Goal: Task Accomplishment & Management: Manage account settings

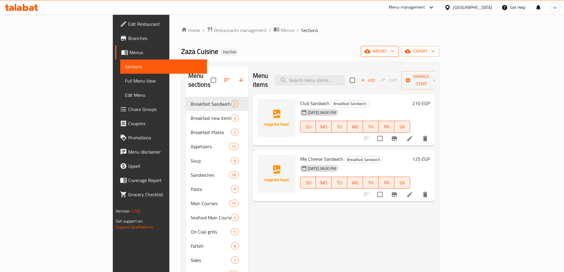
click at [394, 52] on span "import" at bounding box center [380, 51] width 28 height 7
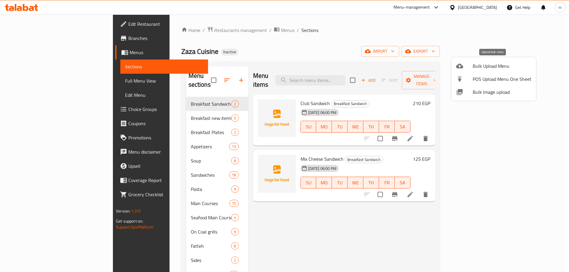
click at [484, 65] on span "Bulk Upload Menu" at bounding box center [501, 65] width 59 height 7
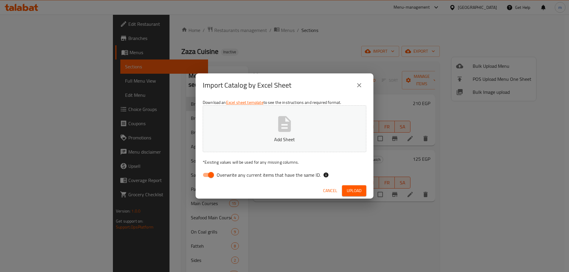
click at [208, 174] on input "Overwrite any current items that have the same ID." at bounding box center [211, 174] width 34 height 11
checkbox input "false"
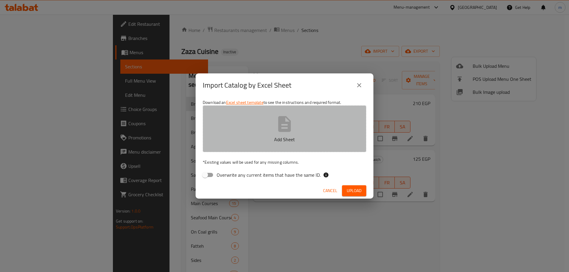
click at [248, 117] on button "Add Sheet" at bounding box center [284, 128] width 163 height 47
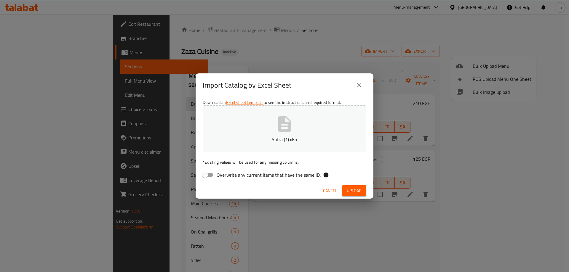
click at [355, 187] on span "Upload" at bounding box center [354, 190] width 15 height 7
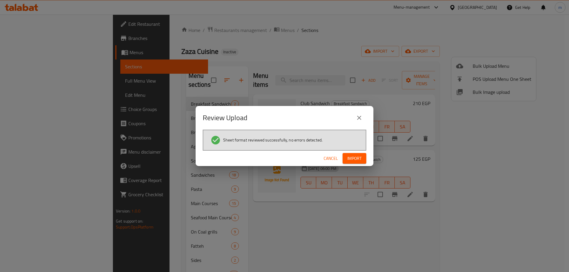
click at [343, 159] on button "Import" at bounding box center [354, 158] width 24 height 11
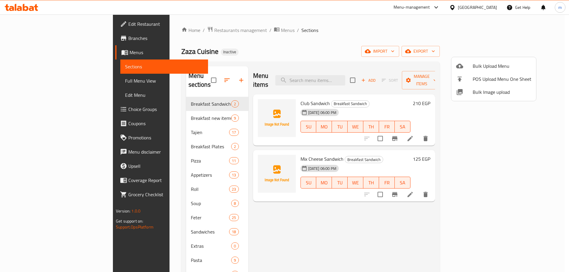
click at [451, 232] on div at bounding box center [284, 136] width 569 height 272
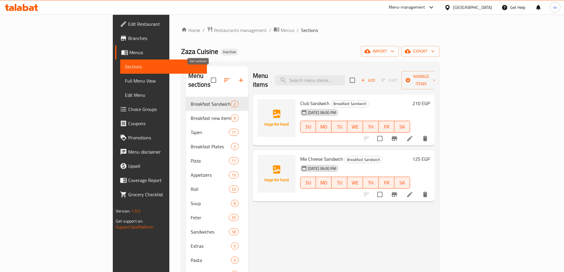
click at [223, 78] on icon "button" at bounding box center [226, 80] width 7 height 7
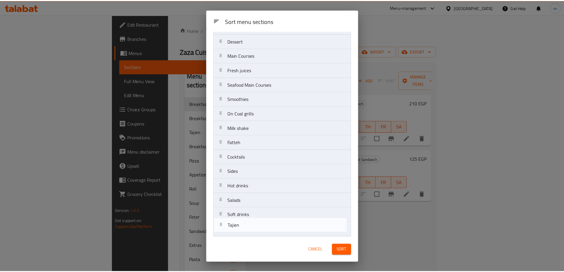
scroll to position [190, 0]
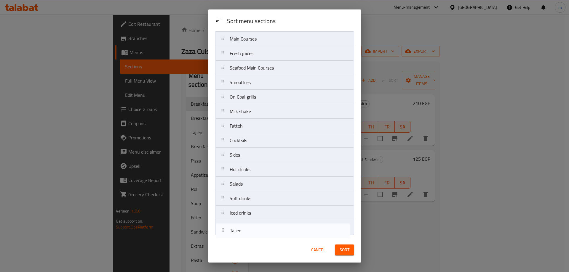
drag, startPoint x: 220, startPoint y: 86, endPoint x: 220, endPoint y: 235, distance: 148.7
click at [220, 235] on div "Sort menu sections Breakfast Sandwich Breakfast new items Tajien Breakfast Plat…" at bounding box center [284, 134] width 153 height 207
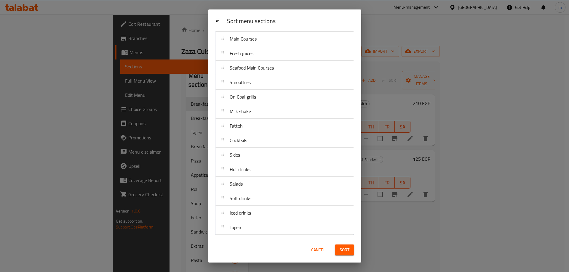
click at [319, 254] on button "Cancel" at bounding box center [318, 250] width 19 height 11
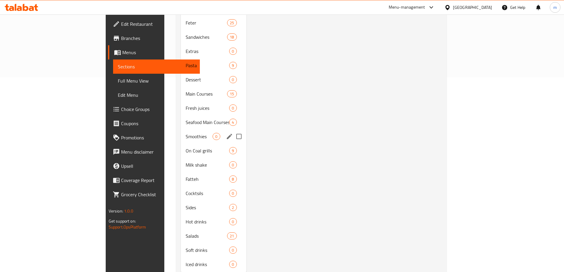
scroll to position [204, 0]
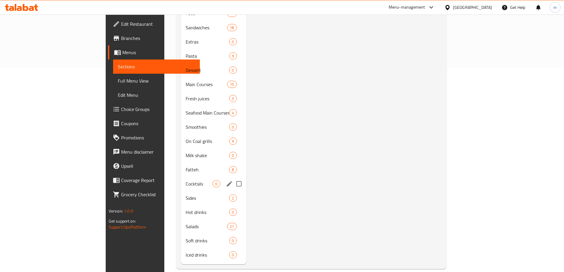
click at [233, 178] on input "Menu sections" at bounding box center [239, 184] width 12 height 12
checkbox input "true"
click at [233, 206] on input "Menu sections" at bounding box center [239, 212] width 12 height 12
checkbox input "true"
click at [233, 235] on input "Menu sections" at bounding box center [239, 241] width 12 height 12
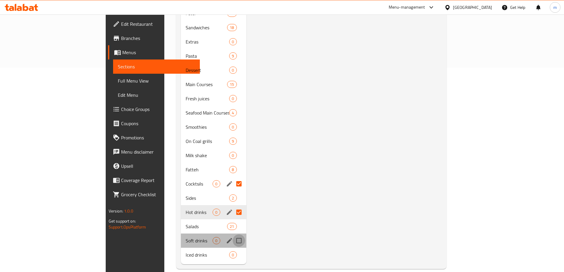
checkbox input "true"
click at [233, 249] on input "Menu sections" at bounding box center [239, 255] width 12 height 12
checkbox input "true"
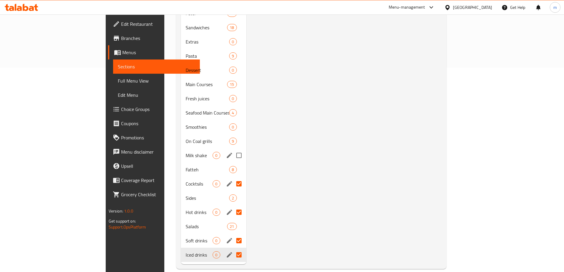
click at [233, 149] on input "Menu sections" at bounding box center [239, 155] width 12 height 12
checkbox input "true"
click at [233, 92] on input "Menu sections" at bounding box center [239, 98] width 12 height 12
checkbox input "true"
click at [233, 121] on input "Menu sections" at bounding box center [239, 127] width 12 height 12
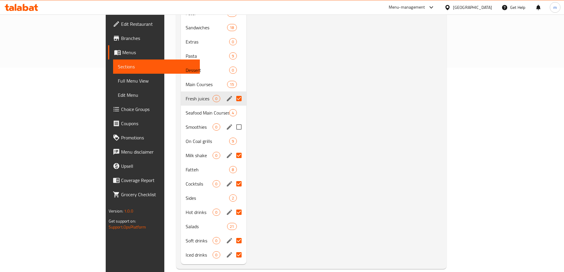
checkbox input "true"
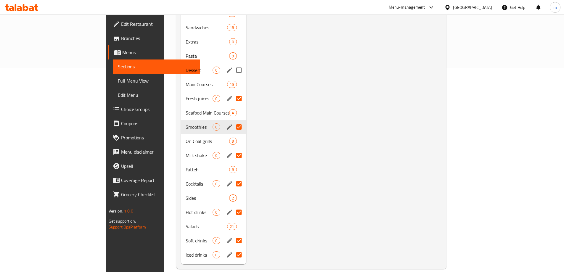
click at [233, 64] on input "Menu sections" at bounding box center [239, 70] width 12 height 12
checkbox input "true"
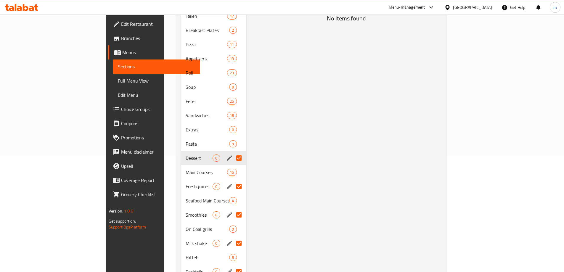
scroll to position [116, 0]
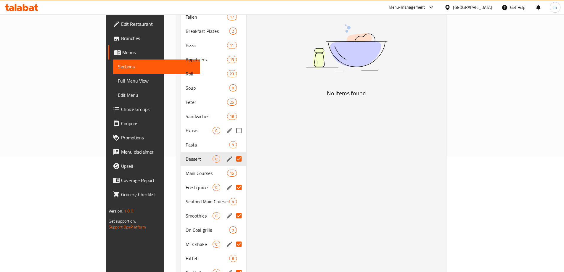
click at [233, 124] on input "Menu sections" at bounding box center [239, 130] width 12 height 12
checkbox input "true"
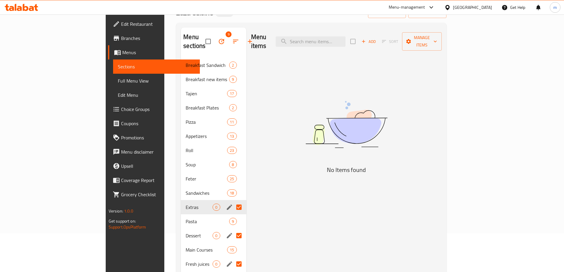
scroll to position [27, 0]
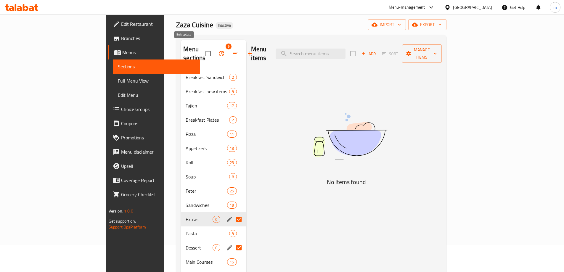
click at [218, 50] on icon "button" at bounding box center [221, 53] width 7 height 7
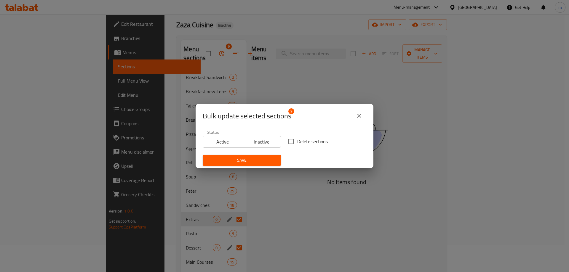
click at [291, 138] on input "Delete sections" at bounding box center [291, 141] width 12 height 12
checkbox input "true"
click at [272, 156] on button "Save" at bounding box center [242, 160] width 78 height 11
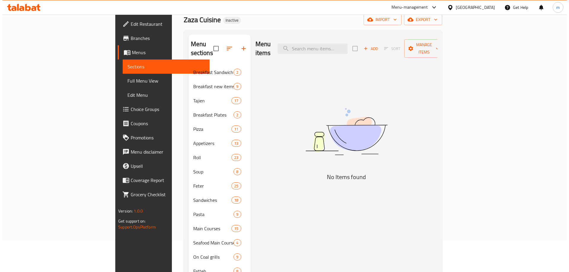
scroll to position [0, 0]
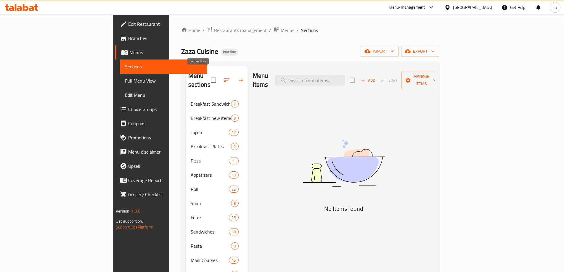
click at [220, 73] on button "button" at bounding box center [227, 80] width 14 height 14
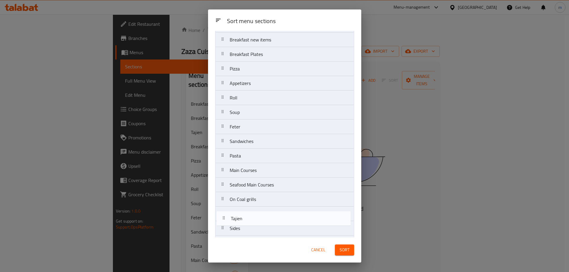
scroll to position [60, 0]
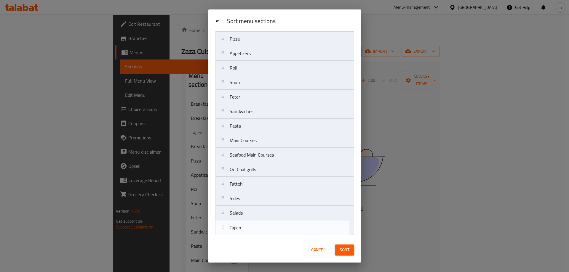
drag, startPoint x: 224, startPoint y: 86, endPoint x: 224, endPoint y: 233, distance: 147.5
click at [224, 233] on nav "Breakfast Sandwich Breakfast new items Tajien Breakfast Plates Pizza Appetizers…" at bounding box center [284, 111] width 139 height 247
drag, startPoint x: 224, startPoint y: 71, endPoint x: 223, endPoint y: 235, distance: 164.1
click at [223, 235] on nav "Breakfast Sandwich Breakfast new items Breakfast Plates Pizza Appetizers Roll S…" at bounding box center [284, 111] width 139 height 247
drag, startPoint x: 223, startPoint y: 115, endPoint x: 221, endPoint y: 246, distance: 130.9
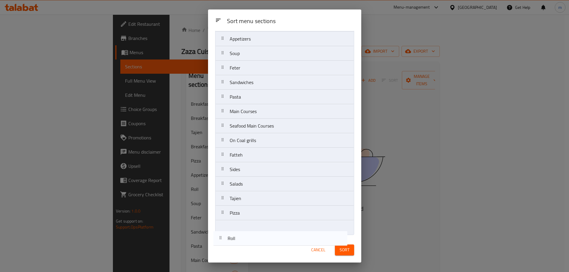
click at [221, 246] on div "Sort menu sections Sort menu sections Breakfast Sandwich Breakfast new items Br…" at bounding box center [284, 135] width 153 height 253
drag, startPoint x: 222, startPoint y: 70, endPoint x: 223, endPoint y: 240, distance: 170.6
click at [223, 240] on div "Sort menu sections Sort menu sections Breakfast Sandwich Breakfast new items Br…" at bounding box center [284, 135] width 153 height 253
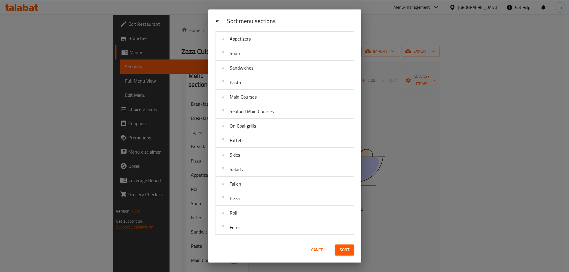
click at [340, 249] on span "Sort" at bounding box center [344, 249] width 10 height 7
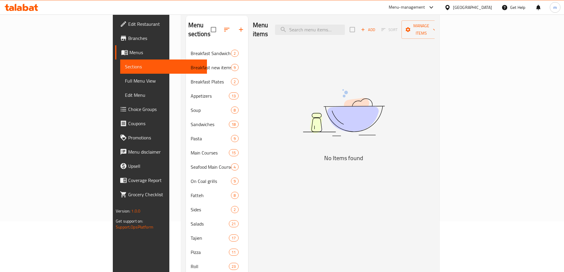
scroll to position [0, 0]
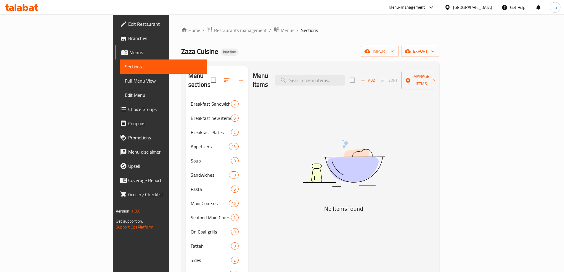
click at [125, 82] on span "Full Menu View" at bounding box center [163, 80] width 77 height 7
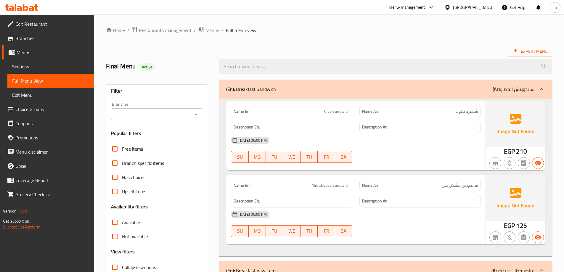
scroll to position [148, 0]
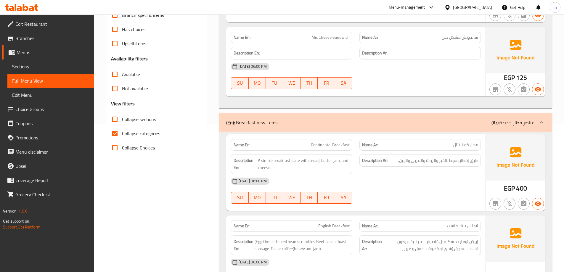
click at [115, 132] on input "Collapse categories" at bounding box center [115, 133] width 14 height 14
checkbox input "false"
click at [113, 118] on input "Collapse sections" at bounding box center [115, 119] width 14 height 14
checkbox input "true"
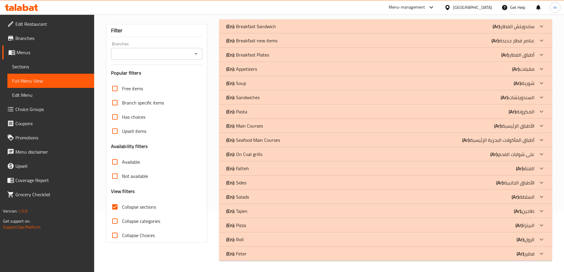
scroll to position [61, 0]
click at [260, 29] on div "(En): Tajien (Ar): طاجين" at bounding box center [380, 25] width 308 height 7
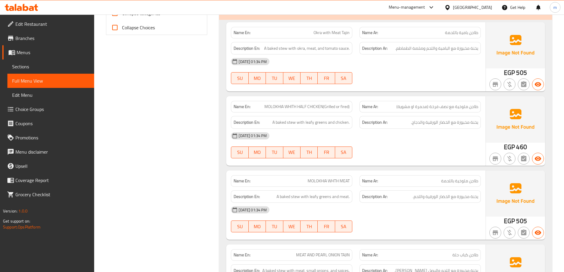
scroll to position [209, 0]
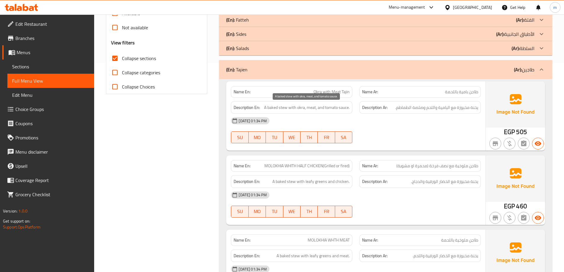
click at [312, 108] on span "A baked stew with okra, meat, and tomato sauce." at bounding box center [307, 107] width 86 height 7
copy span "A baked stew with okra, meat, and tomato sauce."
click at [285, 109] on span "A baked stew with okra, meat, and tomato sauce." at bounding box center [307, 107] width 86 height 7
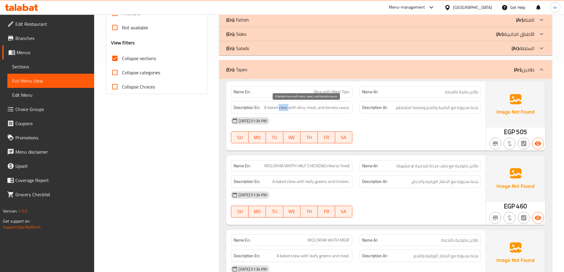
click at [285, 109] on span "A baked stew with okra, meat, and tomato sauce." at bounding box center [307, 107] width 86 height 7
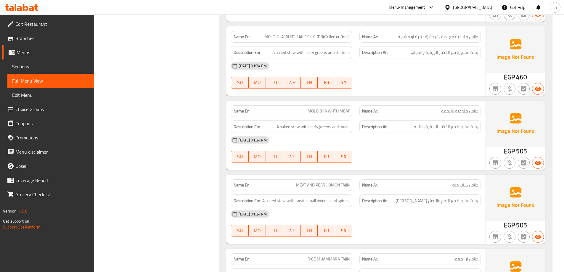
scroll to position [328, 0]
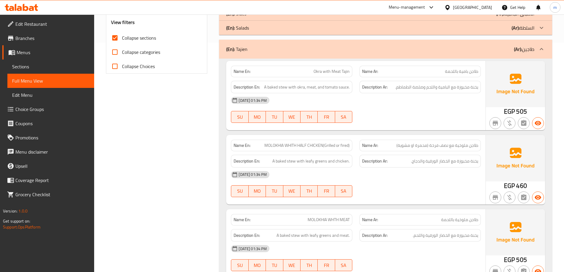
scroll to position [239, 0]
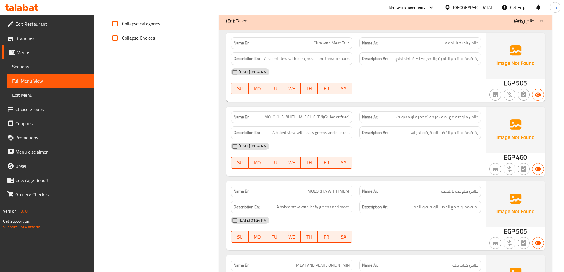
scroll to position [268, 0]
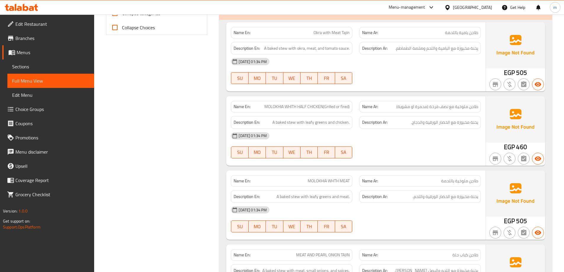
click at [325, 108] on span "MOLOKHIA WHITH HALF CHICKEN(Grilled or fired)" at bounding box center [306, 107] width 85 height 6
copy span "Grilled"
click at [345, 106] on span "MOLOKHIA WHITH HALF CHICKEN(Grilled or fired)" at bounding box center [306, 107] width 85 height 6
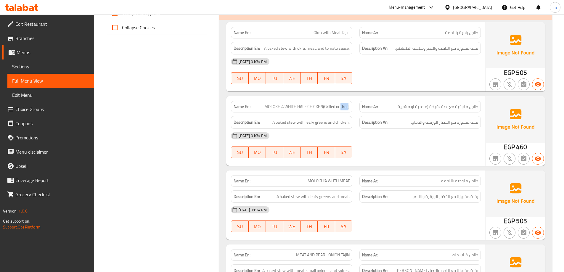
copy span "fired"
click at [407, 107] on span "طاجن ملوخية مع نصف فرخة (محمرة او مشوية)" at bounding box center [438, 107] width 82 height 6
click at [425, 106] on span "طاجن ملوخية مع نصف فرخة (محمرة او مشوية)" at bounding box center [438, 107] width 82 height 6
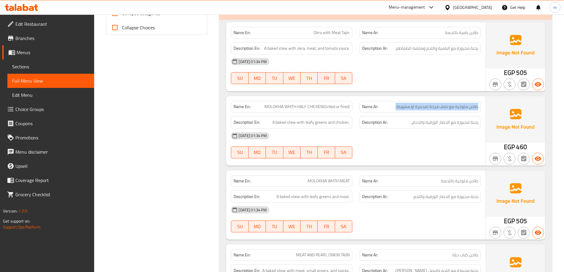
click at [424, 106] on span "طاجن ملوخية مع نصف فرخة (محمرة او مشوية)" at bounding box center [438, 107] width 82 height 6
click at [344, 104] on span "MOLOKHIA WHITH HALF CHICKEN(Grilled or fired)" at bounding box center [306, 107] width 85 height 6
copy span "fired"
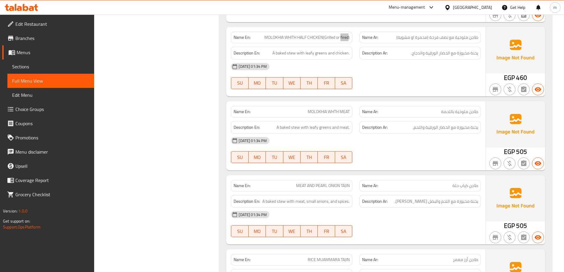
scroll to position [328, 0]
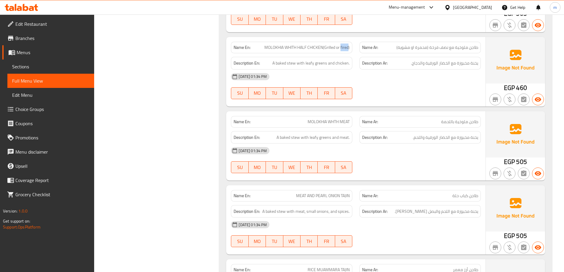
click at [344, 48] on span "MOLOKHIA WHITH HALF CHICKEN(Grilled or fired)" at bounding box center [306, 47] width 85 height 6
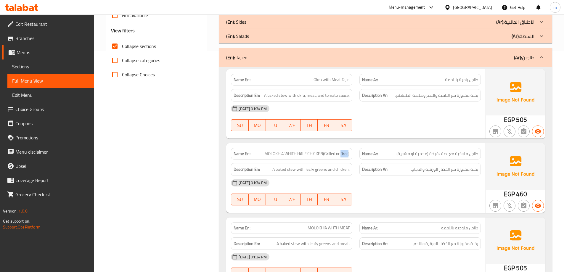
scroll to position [239, 0]
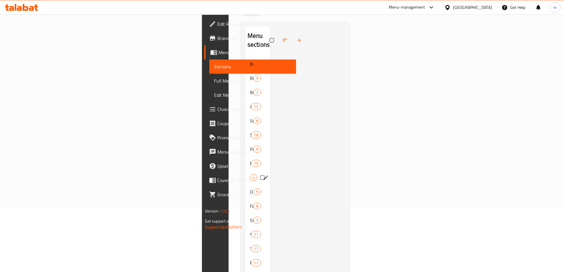
scroll to position [83, 0]
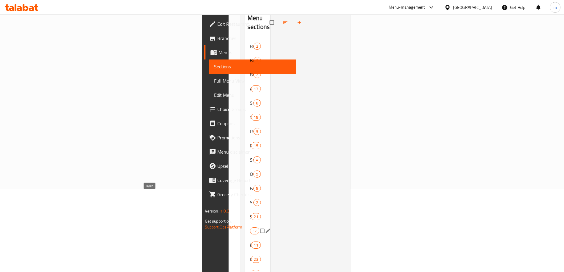
click at [250, 227] on span "Tajien" at bounding box center [250, 230] width 0 height 7
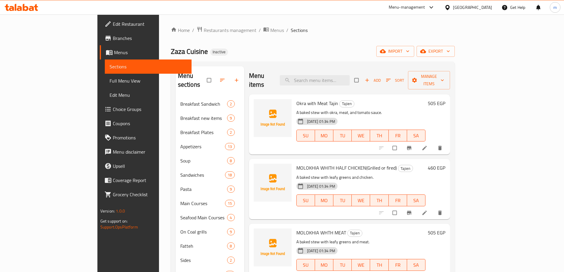
click at [428, 210] on icon at bounding box center [425, 213] width 6 height 6
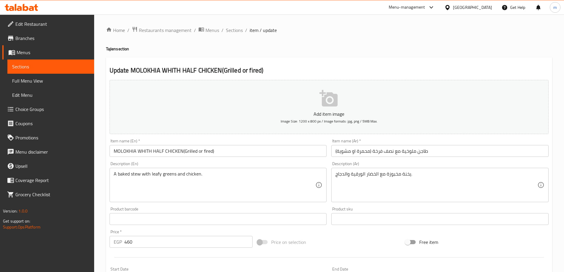
scroll to position [30, 0]
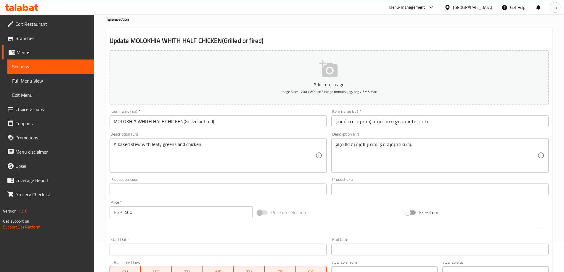
click at [199, 124] on input "MOLOKHIA WHITH HALF CHICKEN(Grilled or fired)" at bounding box center [218, 122] width 217 height 12
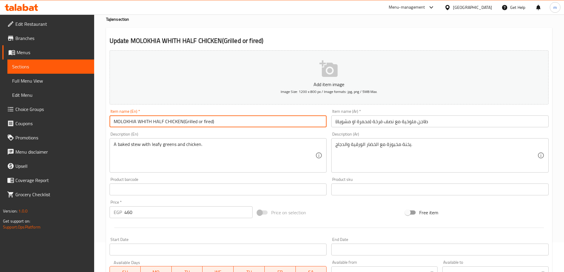
click at [182, 125] on input "MOLOKHIA WHITH HALF CHICKEN(Grilled or fired)" at bounding box center [218, 122] width 217 height 12
click at [365, 121] on input "طاجن ملوخية مع نصف فرخة (محمرة او مشوية)" at bounding box center [439, 122] width 217 height 12
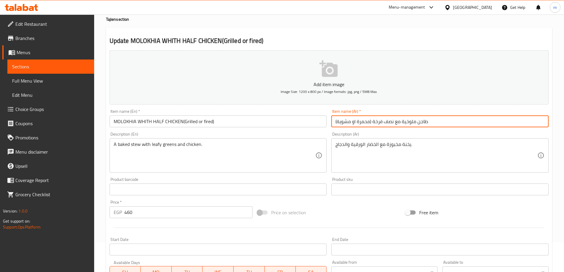
click at [365, 121] on input "طاجن ملوخية مع نصف فرخة (محمرة او مشوية)" at bounding box center [439, 122] width 217 height 12
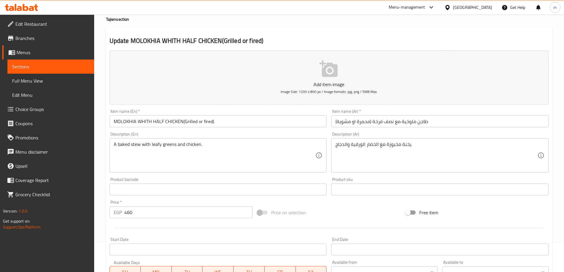
click at [181, 121] on input "MOLOKHIA WHITH HALF CHICKEN(Grilled or fired)" at bounding box center [218, 122] width 217 height 12
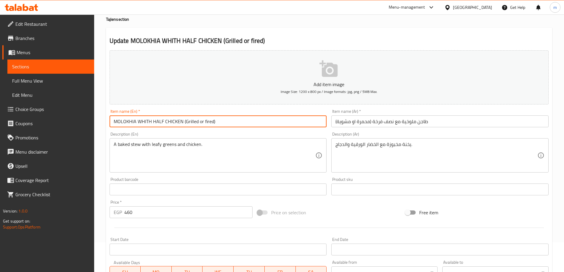
paste input "Tajine"
type input "MOLOKHIA WHITH HALF CHICKEN Tajine (Grilled or fired)"
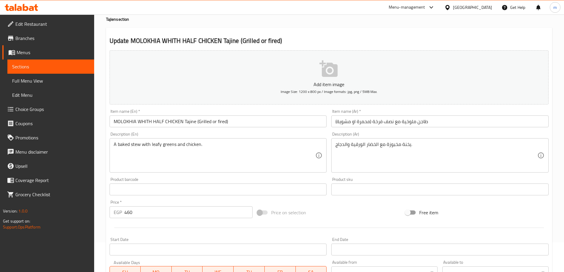
click at [301, 113] on div "Item name (En)   * MOLOKHIA WHITH HALF CHICKEN Tajine (Grilled or fired) Item n…" at bounding box center [218, 118] width 217 height 18
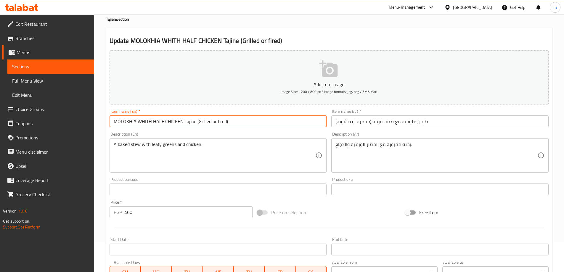
drag, startPoint x: 197, startPoint y: 126, endPoint x: 225, endPoint y: 128, distance: 28.3
click at [225, 128] on div "Item name (En)   * MOLOKHIA WHITH HALF CHICKEN Tajine (Grilled or fired) Item n…" at bounding box center [218, 118] width 222 height 23
drag, startPoint x: 219, startPoint y: 122, endPoint x: 199, endPoint y: 119, distance: 20.0
click at [199, 119] on input "MOLOKHIA WHITH HALF CHICKEN Tajine (Grilled or fired)" at bounding box center [218, 122] width 217 height 12
drag, startPoint x: 198, startPoint y: 123, endPoint x: 226, endPoint y: 123, distance: 27.8
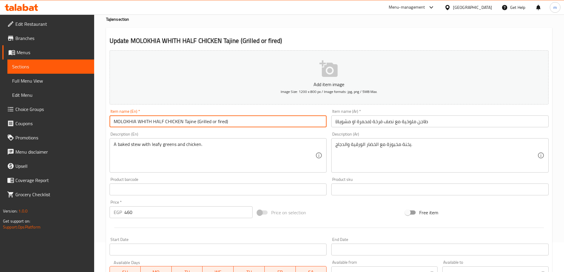
click at [226, 123] on input "MOLOKHIA WHITH HALF CHICKEN Tajine (Grilled or fired)" at bounding box center [218, 122] width 217 height 12
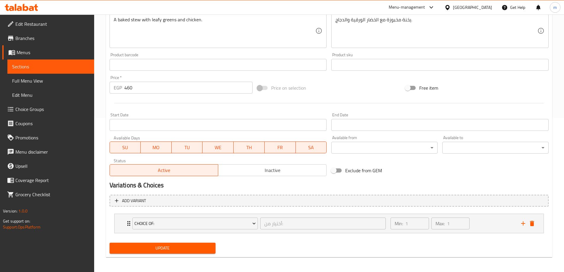
scroll to position [156, 0]
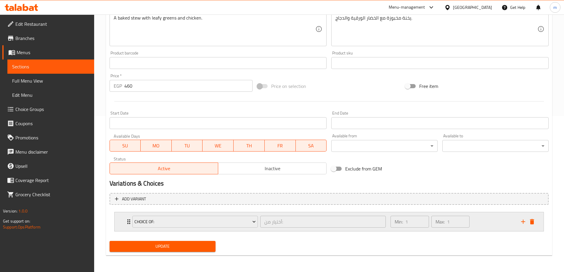
click at [477, 226] on div "Min: 1 ​ Max: 1 ​" at bounding box center [452, 221] width 130 height 19
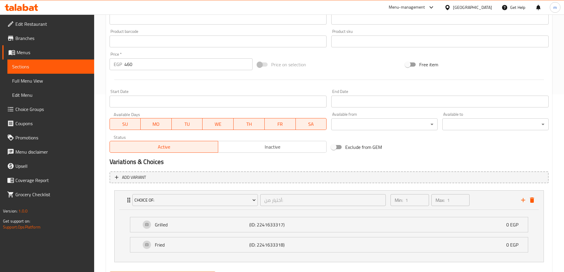
scroll to position [208, 0]
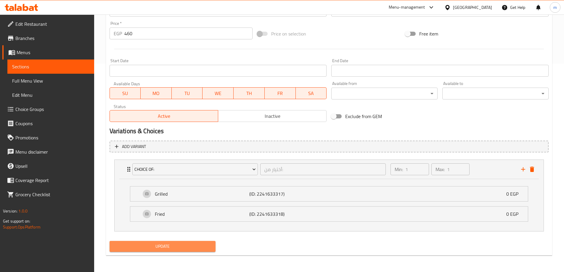
click at [204, 250] on span "Update" at bounding box center [162, 246] width 97 height 7
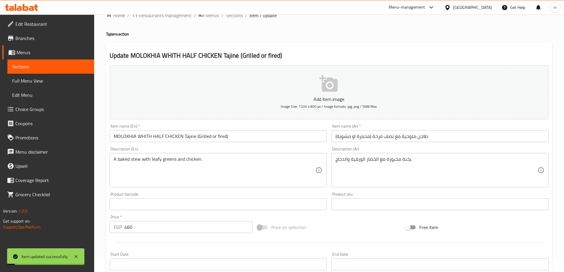
scroll to position [0, 0]
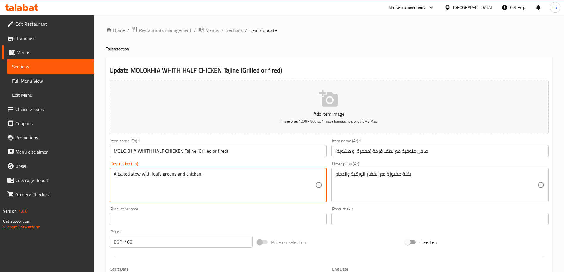
click at [156, 174] on textarea "A baked stew with leafy greens and chicken." at bounding box center [215, 185] width 202 height 28
click at [166, 174] on textarea "A baked stew with leafy greens and chicken." at bounding box center [215, 185] width 202 height 28
click at [153, 176] on textarea "A baked stew with leafy greens and chicken." at bounding box center [215, 185] width 202 height 28
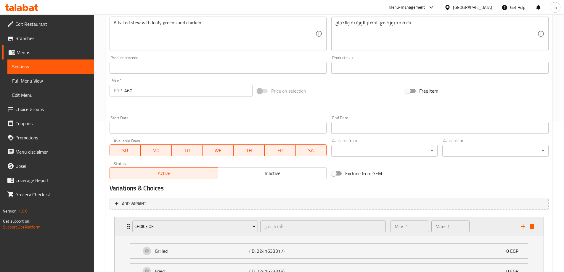
scroll to position [208, 0]
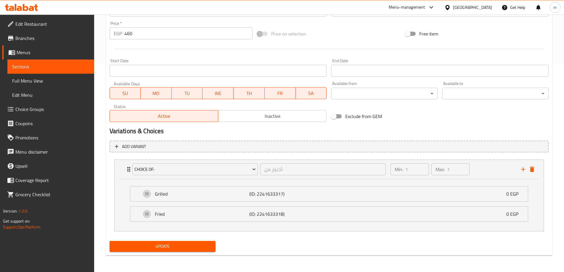
click at [190, 245] on span "Update" at bounding box center [162, 246] width 97 height 7
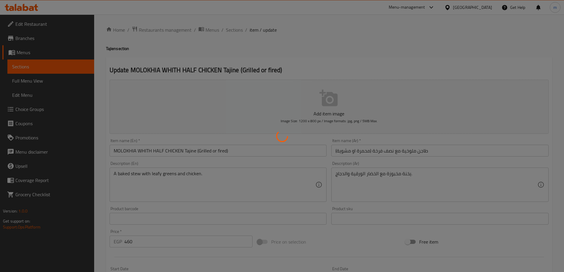
scroll to position [0, 0]
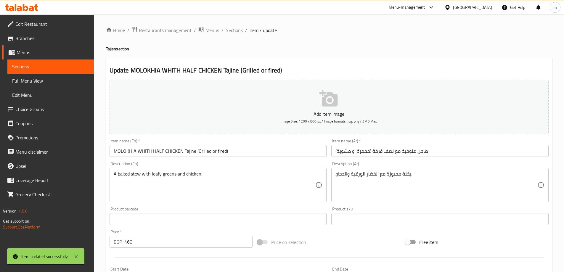
click at [50, 60] on link "Sections" at bounding box center [50, 67] width 87 height 14
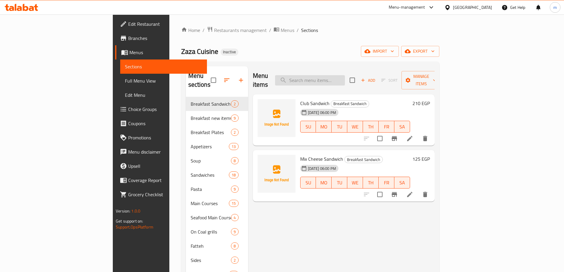
click at [345, 75] on input "search" at bounding box center [310, 80] width 70 height 10
paste input "MOLOKHIA WHTH MEAT"
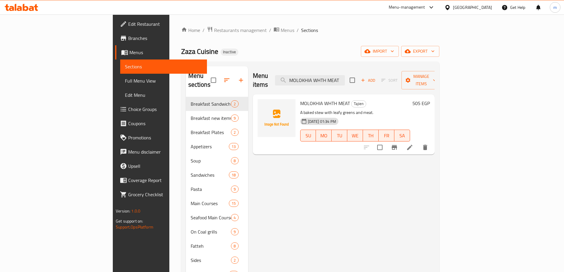
type input "MOLOKHIA WHTH MEAT"
click at [418, 142] on li at bounding box center [410, 147] width 17 height 11
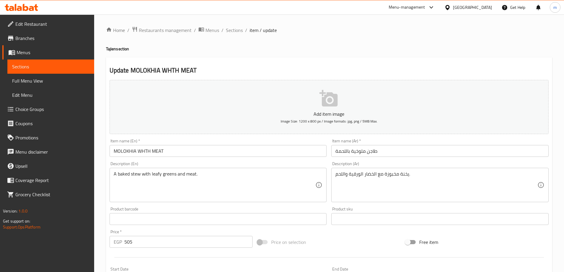
click at [200, 149] on input "MOLOKHIA WHTH MEAT" at bounding box center [218, 151] width 217 height 12
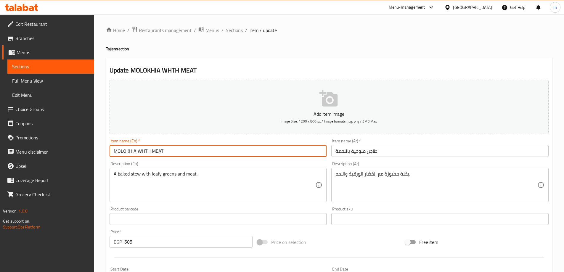
paste input "Tajine"
click at [230, 153] on input "MOLOKHIA WHTH MEAT Tajine" at bounding box center [218, 151] width 217 height 12
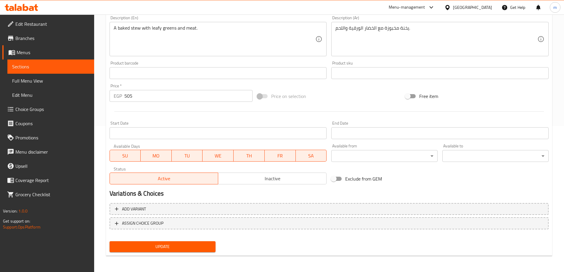
scroll to position [146, 0]
type input "MOLOKHIA WHTH MEAT Tajine"
click at [187, 248] on span "Update" at bounding box center [162, 246] width 97 height 7
click at [176, 250] on span "Update" at bounding box center [162, 246] width 97 height 7
click at [208, 248] on span "Update" at bounding box center [162, 246] width 97 height 7
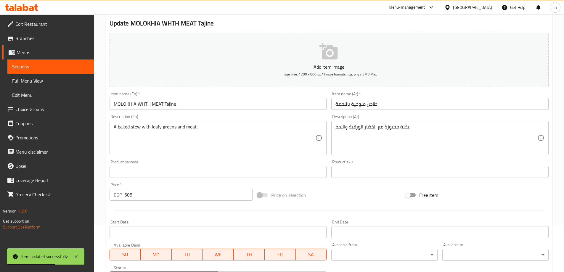
scroll to position [0, 0]
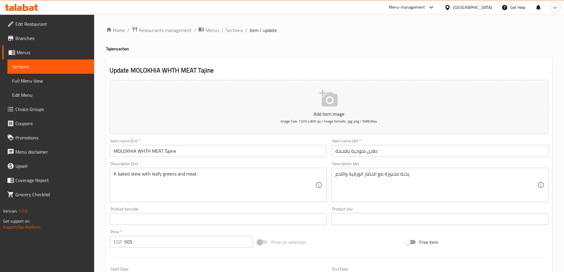
click at [76, 65] on span "Sections" at bounding box center [50, 66] width 77 height 7
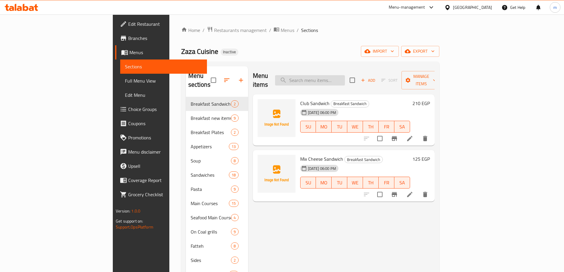
click at [341, 75] on input "search" at bounding box center [310, 80] width 70 height 10
paste input "MEAT AND PEARL ONION TAJIN"
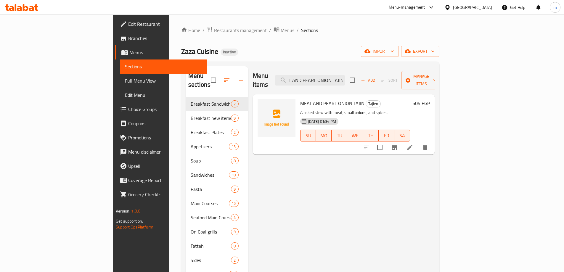
type input "MEAT AND PEARL ONION TAJIN"
click at [418, 142] on li at bounding box center [410, 147] width 17 height 11
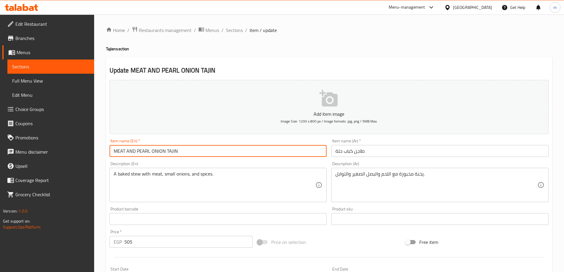
drag, startPoint x: 137, startPoint y: 153, endPoint x: 163, endPoint y: 153, distance: 25.8
click at [163, 153] on input "MEAT AND PEARL ONION TAJIN" at bounding box center [218, 151] width 217 height 12
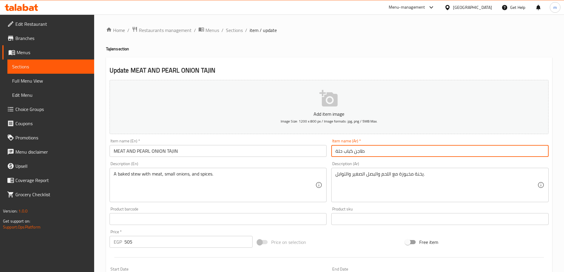
click at [337, 153] on input "طاجن كباب حلة" at bounding box center [439, 151] width 217 height 12
drag, startPoint x: 337, startPoint y: 153, endPoint x: 353, endPoint y: 145, distance: 18.0
click at [353, 145] on input "طاجن كباب حلة" at bounding box center [439, 151] width 217 height 12
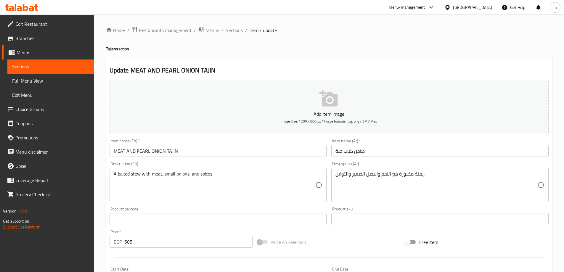
click at [135, 152] on input "MEAT AND PEARL ONION TAJIN" at bounding box center [218, 151] width 217 height 12
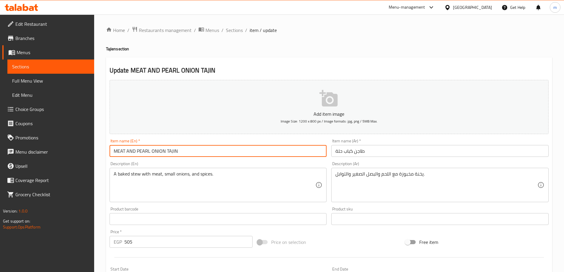
click at [135, 152] on input "MEAT AND PEARL ONION TAJIN" at bounding box center [218, 151] width 217 height 12
click at [352, 153] on input "طاجن كباب حلة" at bounding box center [439, 151] width 217 height 12
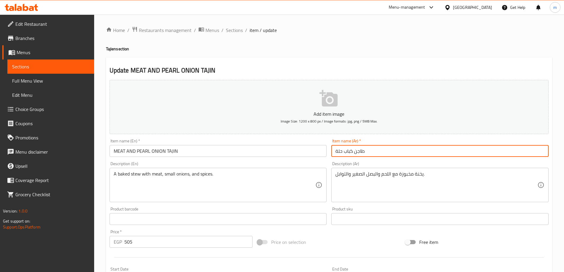
click at [352, 153] on input "طاجن كباب حلة" at bounding box center [439, 151] width 217 height 12
type input "كباب حلة"
type input "طاجن لحم وبصل بيرل"
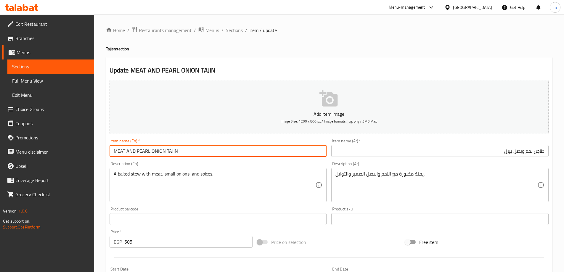
drag, startPoint x: 114, startPoint y: 150, endPoint x: 164, endPoint y: 145, distance: 49.8
click at [164, 145] on div "Item name (En)   * MEAT AND PEARL ONION TAJIN Item name (En) *" at bounding box center [218, 148] width 217 height 18
click at [259, 157] on input "MEAT AND PEARL ONION TAJIN" at bounding box center [218, 151] width 217 height 12
click at [514, 156] on input "طاجن لحم وبصل بيرل" at bounding box center [439, 151] width 217 height 12
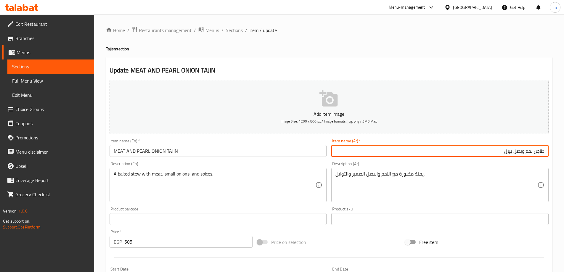
click at [511, 155] on input "طاجن لحم وبصل بيرل" at bounding box center [439, 151] width 217 height 12
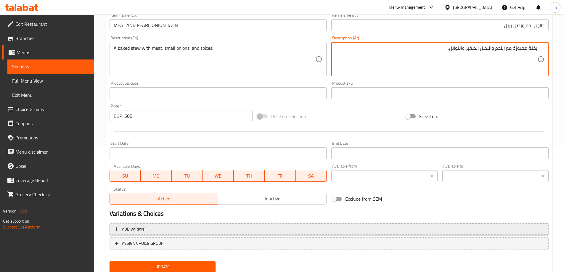
scroll to position [146, 0]
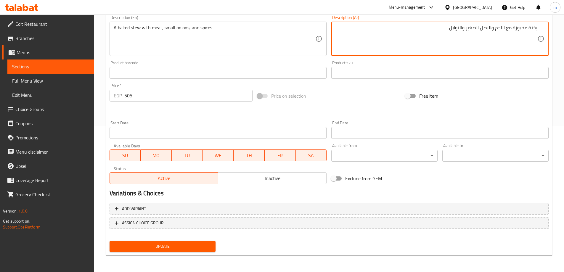
click at [195, 249] on span "Update" at bounding box center [162, 246] width 97 height 7
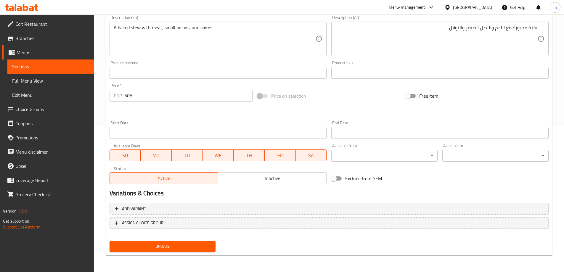
click at [175, 248] on span "Update" at bounding box center [162, 246] width 97 height 7
click at [193, 247] on span "Update" at bounding box center [162, 246] width 97 height 7
click at [80, 66] on span "Sections" at bounding box center [50, 66] width 77 height 7
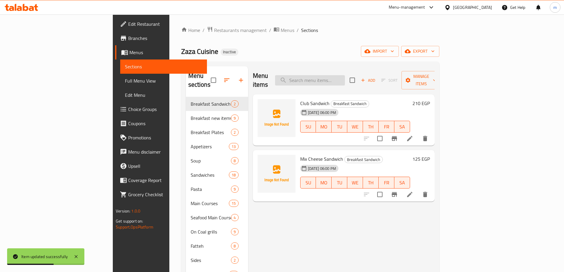
click at [345, 76] on input "search" at bounding box center [310, 80] width 70 height 10
paste input "[PERSON_NAME] WITH [PERSON_NAME] MEAT"
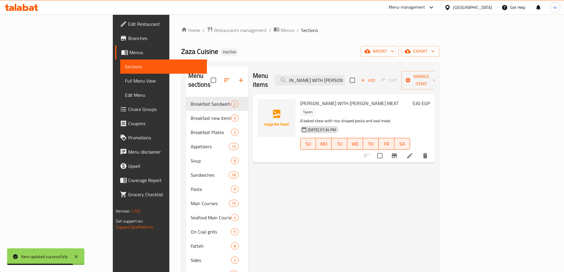
type input "[PERSON_NAME] WITH [PERSON_NAME] MEAT"
click at [418, 150] on li at bounding box center [410, 155] width 17 height 11
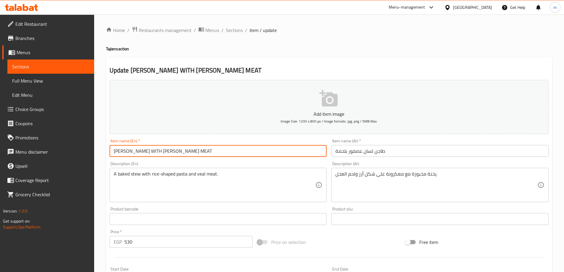
click at [208, 156] on input "[PERSON_NAME] WITH [PERSON_NAME] MEAT" at bounding box center [218, 151] width 217 height 12
click at [382, 155] on input "طاجن لسان عصفور بلحمة" at bounding box center [439, 151] width 217 height 12
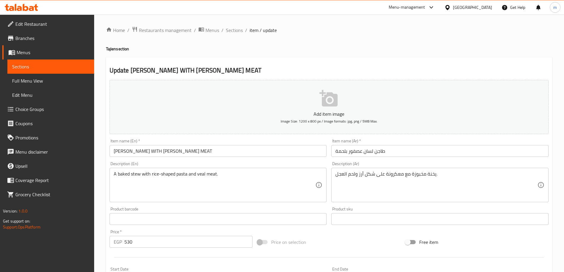
click at [200, 154] on input "[PERSON_NAME] WITH [PERSON_NAME] MEAT" at bounding box center [218, 151] width 217 height 12
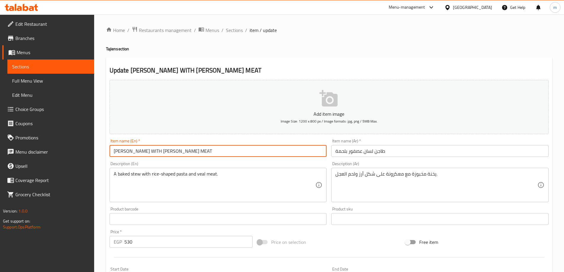
paste input "Tajine"
type input "LESAN ASFOUR WITH VEAL MEAT Tajine"
click at [336, 154] on input "طاجن لسان عصفور بلحمة" at bounding box center [439, 151] width 217 height 12
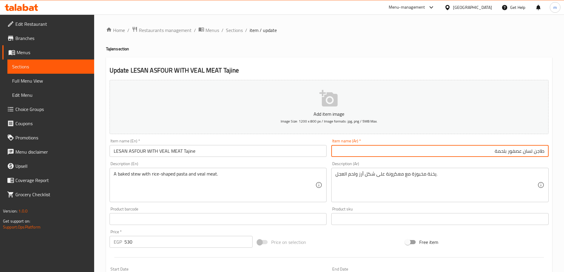
paste input "العجل"
type input "طاجن لسان عصفور بلحمة العجل"
click at [161, 152] on input "LESAN ASFOUR WITH VEAL MEAT Tajine" at bounding box center [218, 151] width 217 height 12
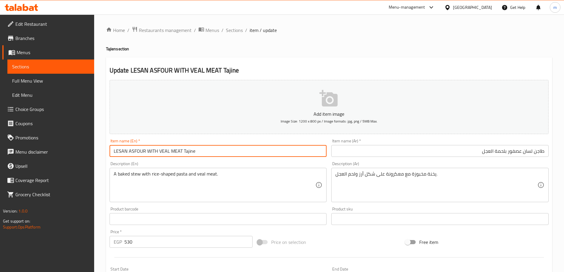
click at [161, 152] on input "LESAN ASFOUR WITH VEAL MEAT Tajine" at bounding box center [218, 151] width 217 height 12
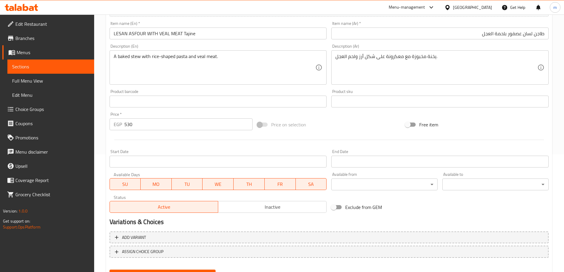
scroll to position [146, 0]
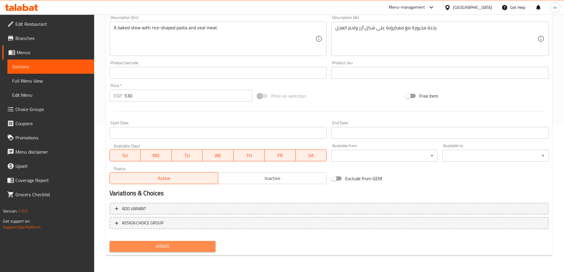
click at [158, 242] on button "Update" at bounding box center [163, 246] width 106 height 11
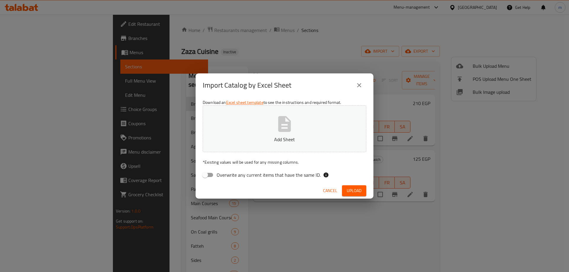
click at [360, 84] on icon "close" at bounding box center [359, 85] width 4 height 4
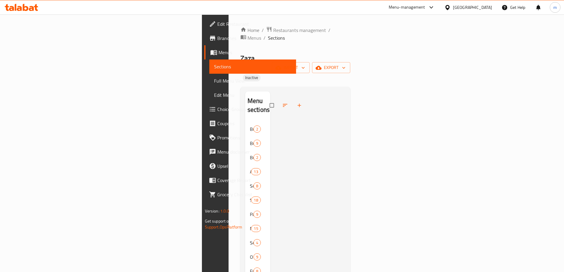
click at [217, 108] on span "Choice Groups" at bounding box center [254, 109] width 74 height 7
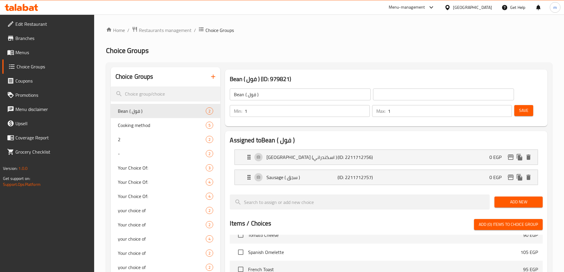
click at [211, 81] on button "button" at bounding box center [213, 77] width 14 height 14
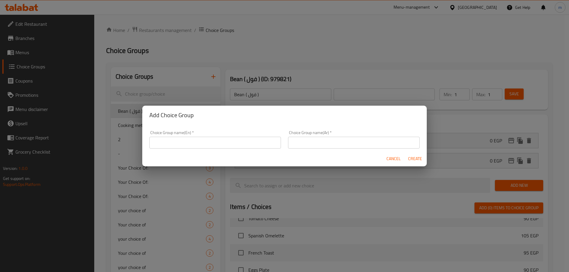
click at [195, 145] on input "text" at bounding box center [214, 143] width 131 height 12
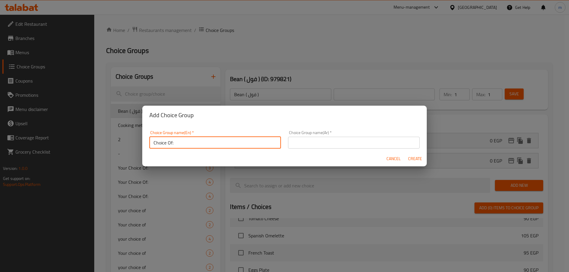
type input "Choice Of:"
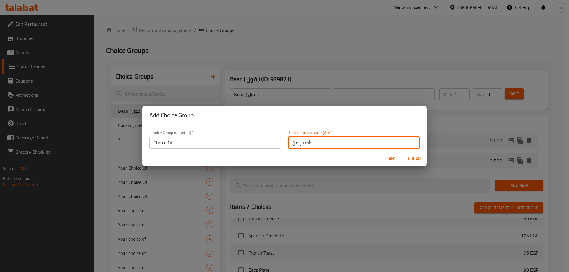
type input "أختيار من:"
click at [405, 153] on button "Create" at bounding box center [414, 158] width 19 height 11
type input "Choice Of:"
type input "أختيار من:"
type input "0"
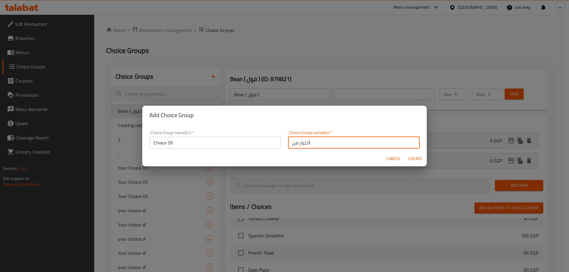
type input "0"
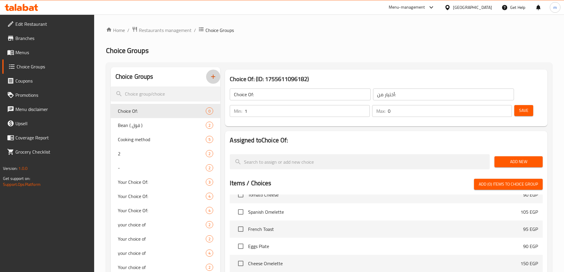
type input "1"
click at [370, 105] on input "1" at bounding box center [307, 111] width 125 height 12
type input "1"
click at [494, 105] on input "1" at bounding box center [450, 111] width 124 height 12
click at [519, 107] on span "Save" at bounding box center [523, 110] width 9 height 7
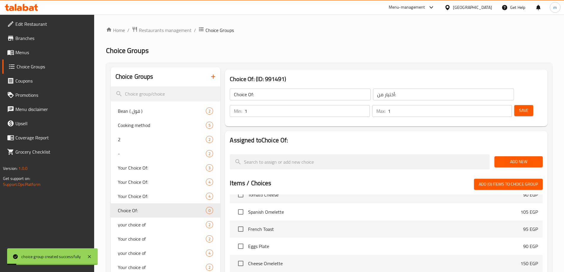
click at [508, 158] on span "Add New" at bounding box center [518, 161] width 39 height 7
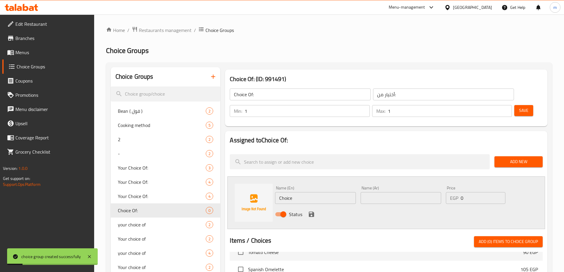
click at [321, 192] on input "Choice" at bounding box center [315, 198] width 81 height 12
paste input "Grilled"
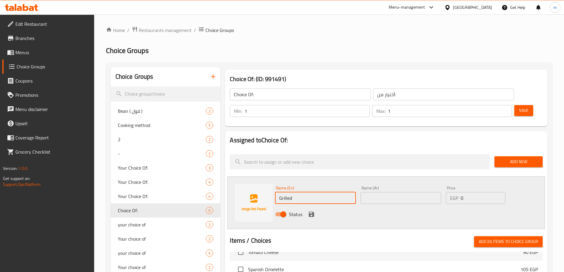
type input "Grilled"
click at [379, 192] on input "text" at bounding box center [401, 198] width 81 height 12
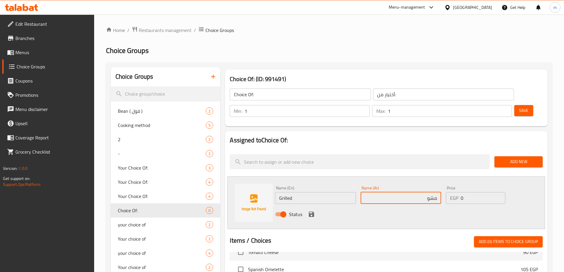
type input "مشوي"
click at [311, 212] on icon "save" at bounding box center [311, 214] width 5 height 5
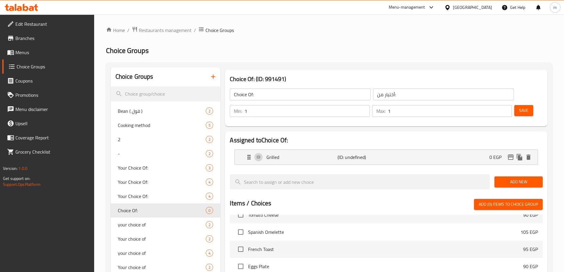
click at [511, 178] on span "Add New" at bounding box center [518, 181] width 39 height 7
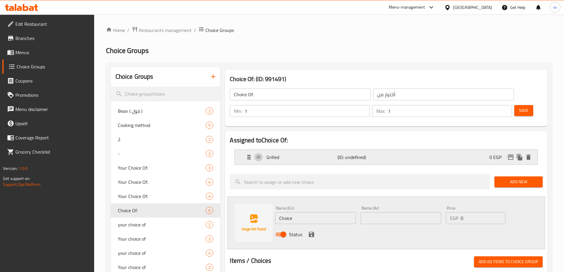
click at [407, 150] on div "Grilled (ID: undefined) 0 EGP" at bounding box center [388, 157] width 285 height 15
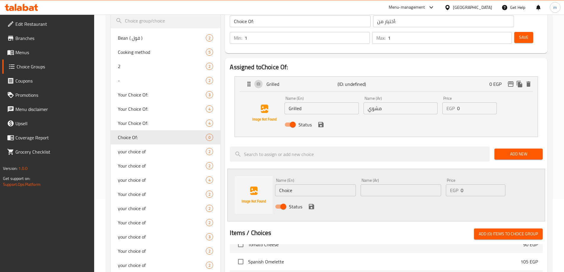
scroll to position [118, 0]
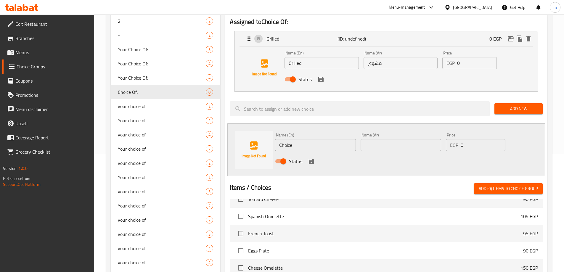
click at [323, 139] on input "Choice" at bounding box center [315, 145] width 81 height 12
paste input "fired"
click at [293, 139] on input "fired" at bounding box center [315, 145] width 81 height 12
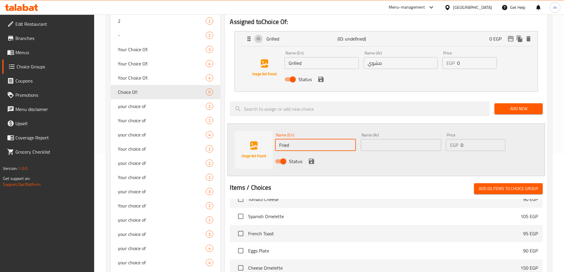
type input "Fried"
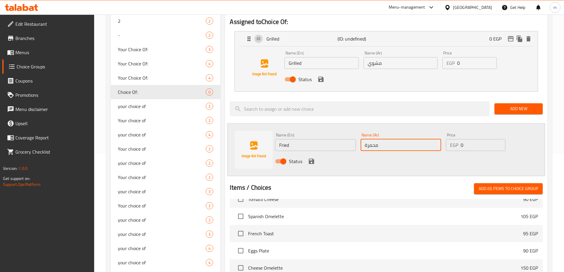
type input "محمرة"
drag, startPoint x: 311, startPoint y: 147, endPoint x: 369, endPoint y: 163, distance: 60.5
click at [311, 158] on icon "save" at bounding box center [311, 161] width 7 height 7
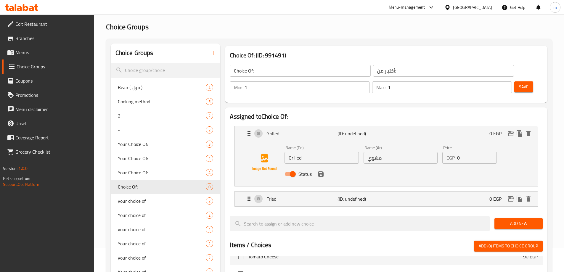
scroll to position [0, 0]
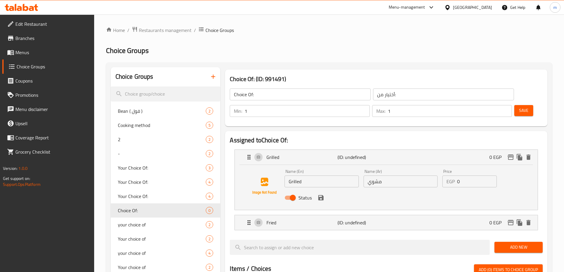
click at [519, 107] on span "Save" at bounding box center [523, 110] width 9 height 7
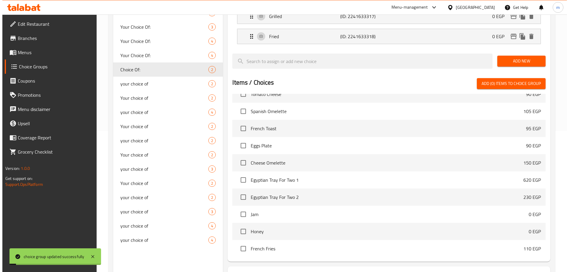
scroll to position [174, 0]
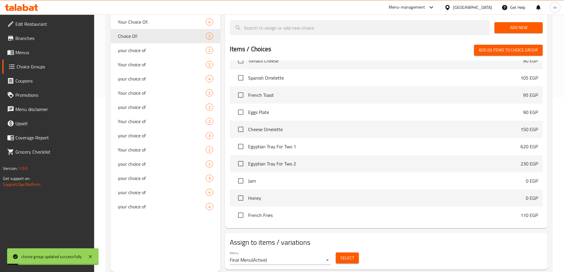
click at [341, 254] on span "Select" at bounding box center [348, 257] width 14 height 7
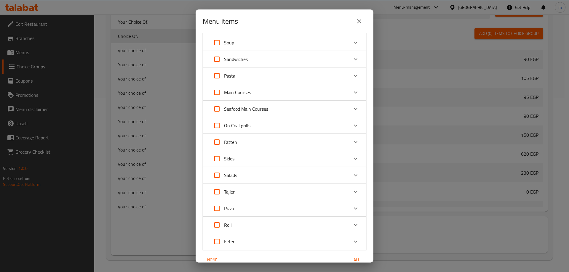
scroll to position [112, 0]
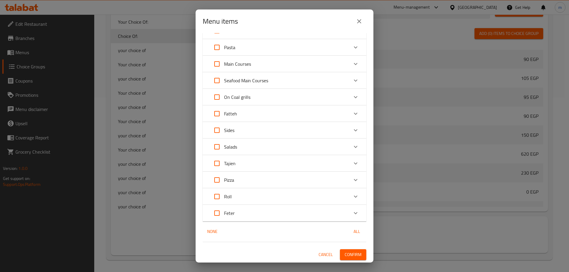
click at [217, 165] on input "Expand" at bounding box center [217, 163] width 14 height 14
checkbox input "true"
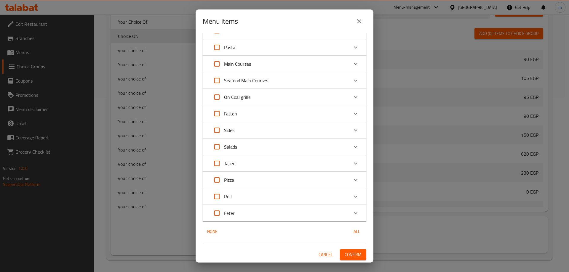
checkbox input "true"
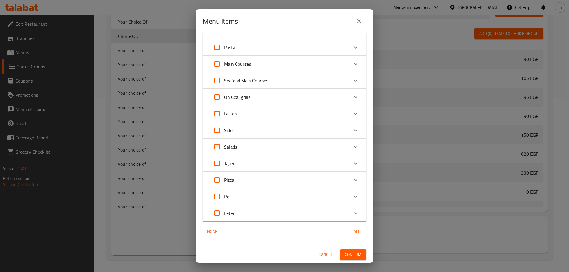
checkbox input "true"
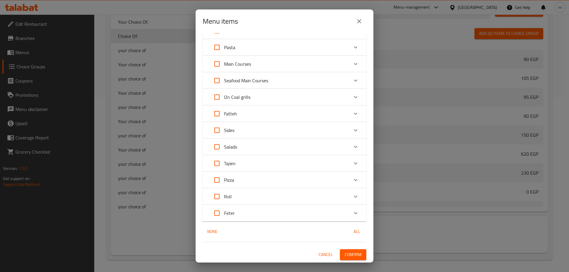
checkbox input "true"
click at [219, 165] on input "Expand" at bounding box center [217, 163] width 14 height 14
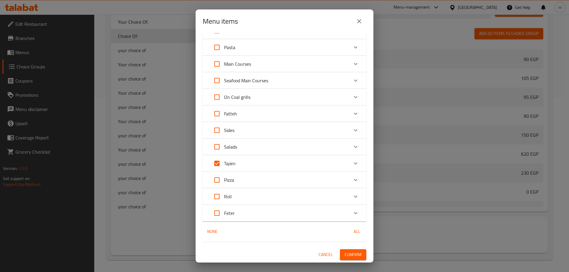
checkbox input "false"
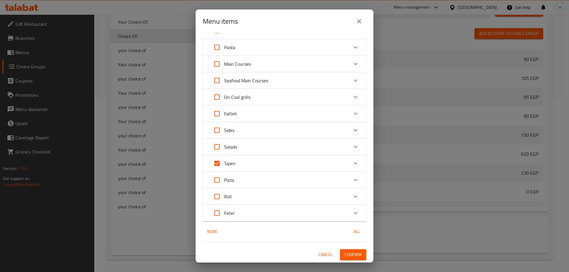
checkbox input "false"
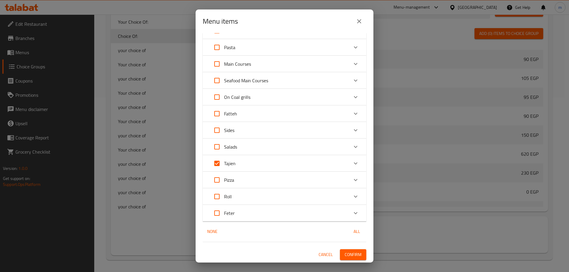
checkbox input "false"
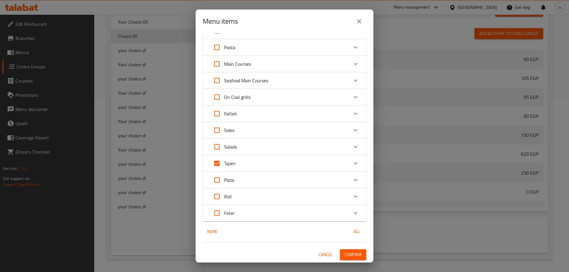
checkbox input "false"
click at [354, 161] on icon "Expand" at bounding box center [355, 163] width 7 height 7
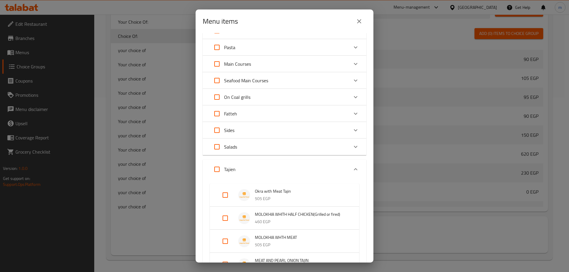
scroll to position [201, 0]
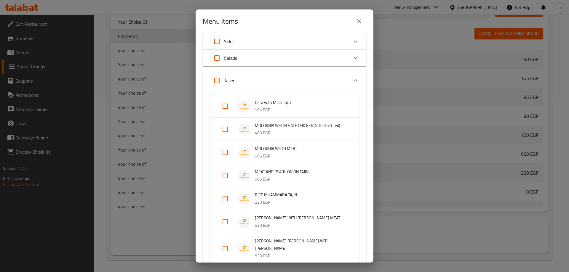
click at [222, 108] on input "Expand" at bounding box center [225, 106] width 14 height 14
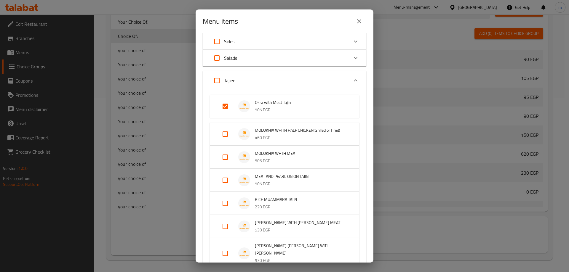
click at [222, 126] on li "MOLOKHIA WHITH HALF CHICKEN(Grilled or fired) 460 EGP" at bounding box center [284, 134] width 135 height 21
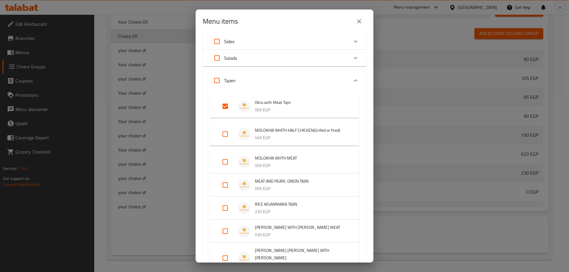
click at [225, 107] on input "Expand" at bounding box center [225, 106] width 14 height 14
checkbox input "false"
click at [224, 132] on input "Expand" at bounding box center [225, 134] width 14 height 14
checkbox input "true"
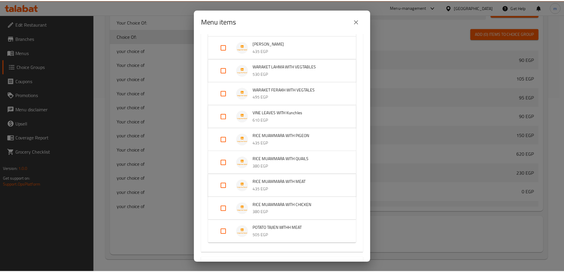
scroll to position [531, 0]
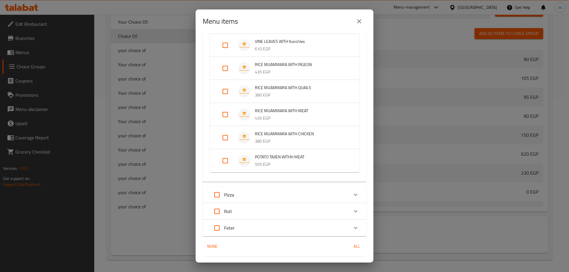
click at [347, 266] on span "Confirm" at bounding box center [352, 269] width 17 height 7
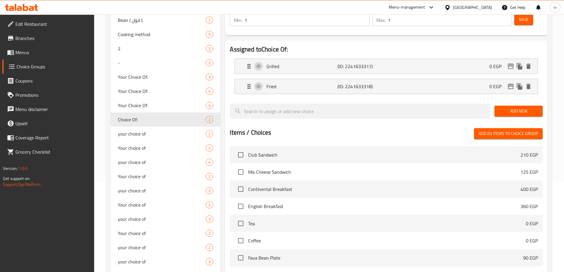
scroll to position [0, 0]
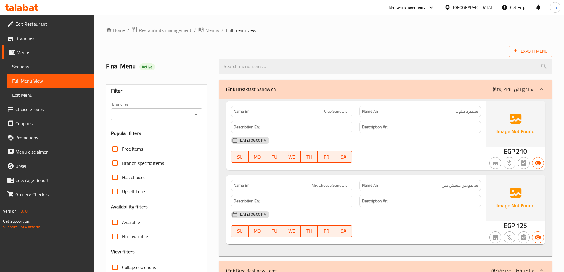
scroll to position [148, 0]
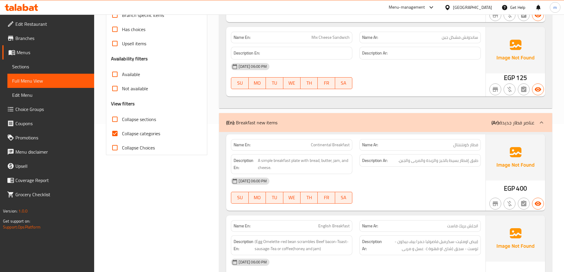
click at [112, 133] on input "Collapse categories" at bounding box center [115, 133] width 14 height 14
checkbox input "false"
click at [116, 123] on input "Collapse sections" at bounding box center [115, 119] width 14 height 14
checkbox input "true"
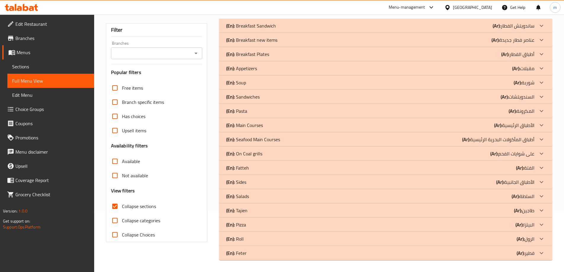
scroll to position [61, 0]
click at [256, 29] on div "(En): Tajien (Ar): طاجين" at bounding box center [380, 25] width 308 height 7
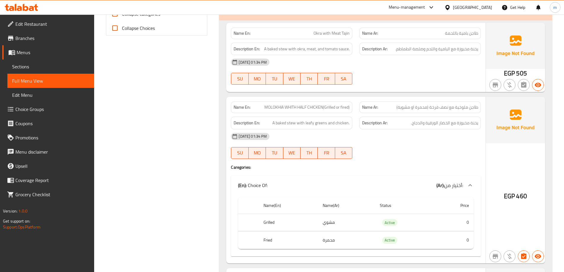
scroll to position [239, 0]
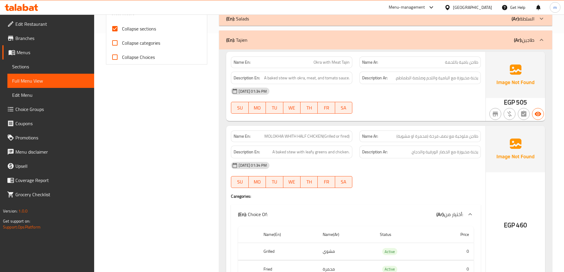
click at [316, 138] on span "MOLOKHIA WHITH HALF CHICKEN(Grilled or fired)" at bounding box center [306, 136] width 85 height 6
copy span "MOLOKHIA WHITH HALF CHICKEN(Grilled or fired)"
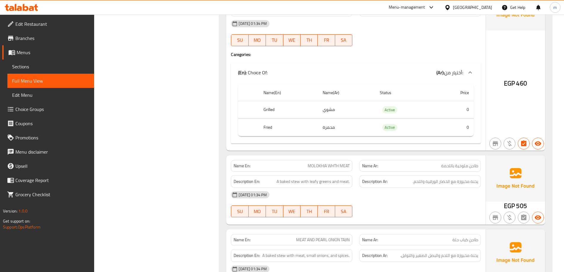
scroll to position [446, 0]
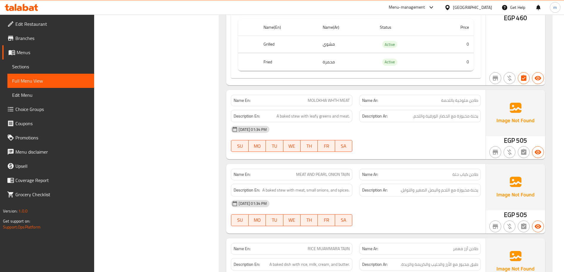
click at [344, 102] on span "MOLOKHIA WHTH MEAT" at bounding box center [329, 100] width 42 height 6
copy span "MOLOKHIA WHTH MEAT"
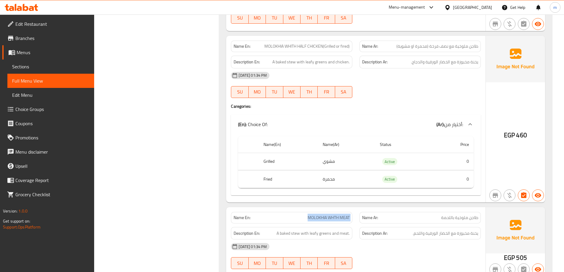
scroll to position [328, 0]
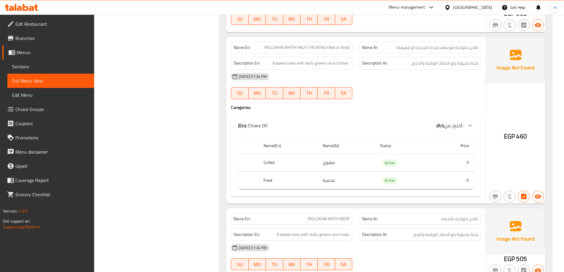
click at [343, 51] on span "MOLOKHIA WHITH HALF CHICKEN(Grilled or fired)" at bounding box center [306, 47] width 85 height 6
drag, startPoint x: 332, startPoint y: 45, endPoint x: 419, endPoint y: 49, distance: 86.9
click at [419, 49] on div "Name En: MOLOKHIA WHITH HALF CHICKEN(Grilled or fired) Name Ar: طاجن ملوخية مع …" at bounding box center [355, 47] width 257 height 19
click at [390, 49] on p "Name Ar: طاجن ملوخية مع نصف فرخة (محمرة او مشوية)" at bounding box center [420, 47] width 116 height 6
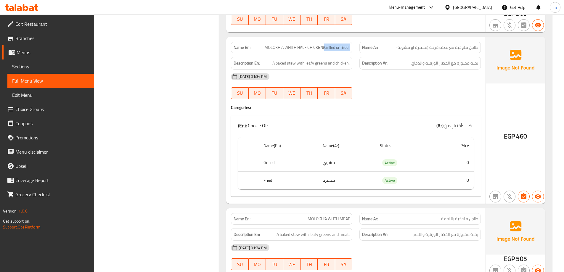
drag, startPoint x: 325, startPoint y: 50, endPoint x: 353, endPoint y: 50, distance: 28.7
click at [353, 50] on div "Name En: MOLOKHIA WHITH HALF CHICKEN(Grilled or fired)" at bounding box center [291, 47] width 129 height 19
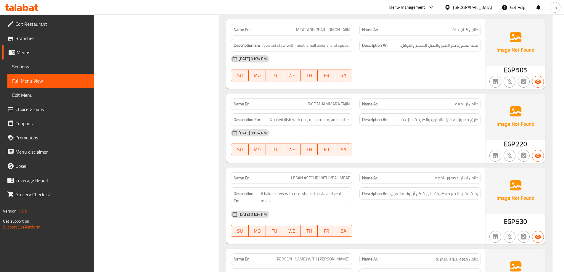
scroll to position [535, 0]
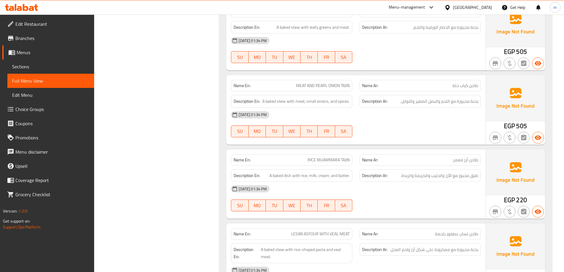
click at [306, 88] on span "MEAT AND PEARL ONION TAJIN" at bounding box center [323, 86] width 54 height 6
copy span "MEAT AND PEARL ONION TAJIN"
click at [316, 84] on span "MEAT AND PEARL ONION TAJIN" at bounding box center [323, 86] width 54 height 6
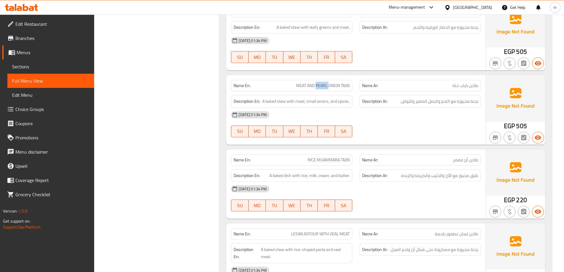
click at [316, 84] on span "MEAT AND PEARL ONION TAJIN" at bounding box center [323, 86] width 54 height 6
click at [340, 87] on span "MEAT AND PEARL ONION TAJIN" at bounding box center [323, 86] width 54 height 6
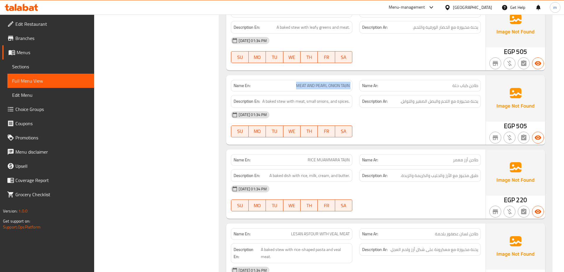
copy span "MEAT AND PEARL ONION TAJIN"
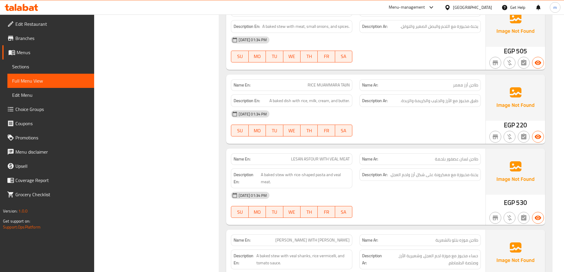
scroll to position [624, 0]
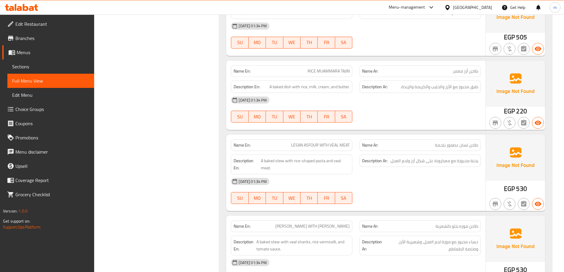
click at [333, 68] on span "RICE MUAMMARA TAJIN" at bounding box center [329, 71] width 42 height 6
drag, startPoint x: 334, startPoint y: 75, endPoint x: 328, endPoint y: 66, distance: 10.8
click at [328, 66] on div "Name En: RICE MUAMMARA TAJIN" at bounding box center [291, 71] width 121 height 12
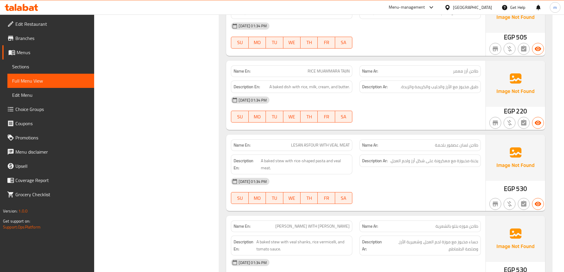
click at [328, 68] on span "RICE MUAMMARA TAJIN" at bounding box center [329, 71] width 42 height 6
drag, startPoint x: 328, startPoint y: 68, endPoint x: 328, endPoint y: 73, distance: 4.8
click at [328, 73] on span "RICE MUAMMARA TAJIN" at bounding box center [329, 71] width 42 height 6
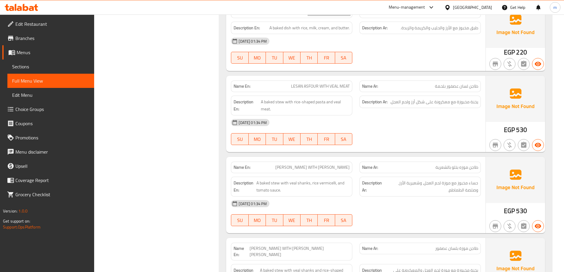
scroll to position [683, 0]
click at [176, 46] on div "Filter Branches Branches Popular filters Free items Branch specific items Has c…" at bounding box center [158, 235] width 113 height 1684
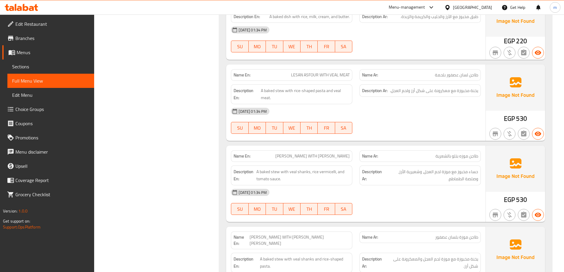
scroll to position [737, 0]
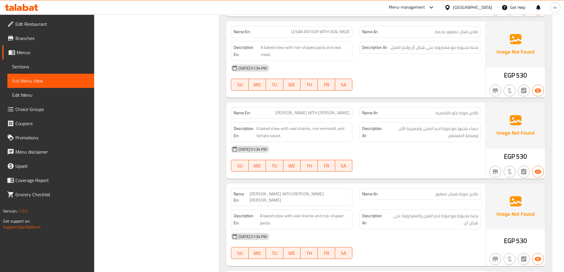
click at [336, 31] on span "[PERSON_NAME] WITH [PERSON_NAME] MEAT" at bounding box center [320, 32] width 59 height 6
copy span "VEAL"
click at [335, 33] on span "[PERSON_NAME] WITH [PERSON_NAME] MEAT" at bounding box center [320, 32] width 59 height 6
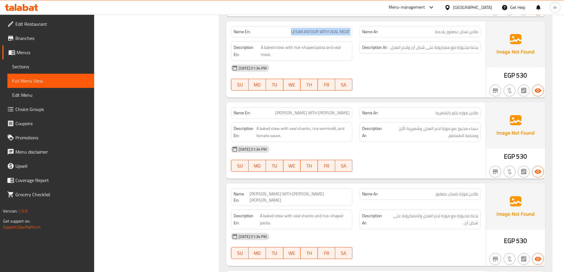
click at [335, 33] on span "[PERSON_NAME] WITH [PERSON_NAME] MEAT" at bounding box center [320, 32] width 59 height 6
click at [334, 31] on span "[PERSON_NAME] WITH [PERSON_NAME] MEAT" at bounding box center [320, 32] width 59 height 6
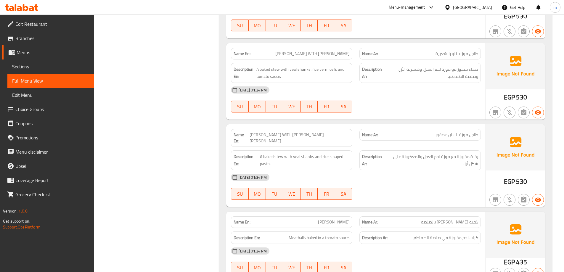
scroll to position [826, 0]
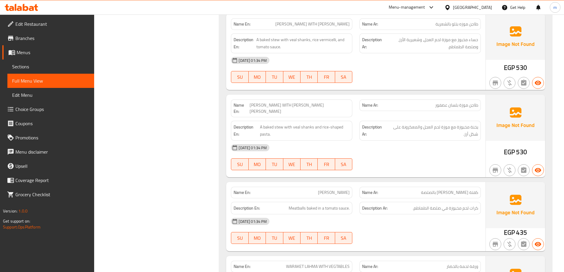
click at [298, 24] on span "[PERSON_NAME] [PERSON_NAME] WITH [PERSON_NAME]" at bounding box center [312, 24] width 74 height 6
